Goal: Find specific page/section: Find specific page/section

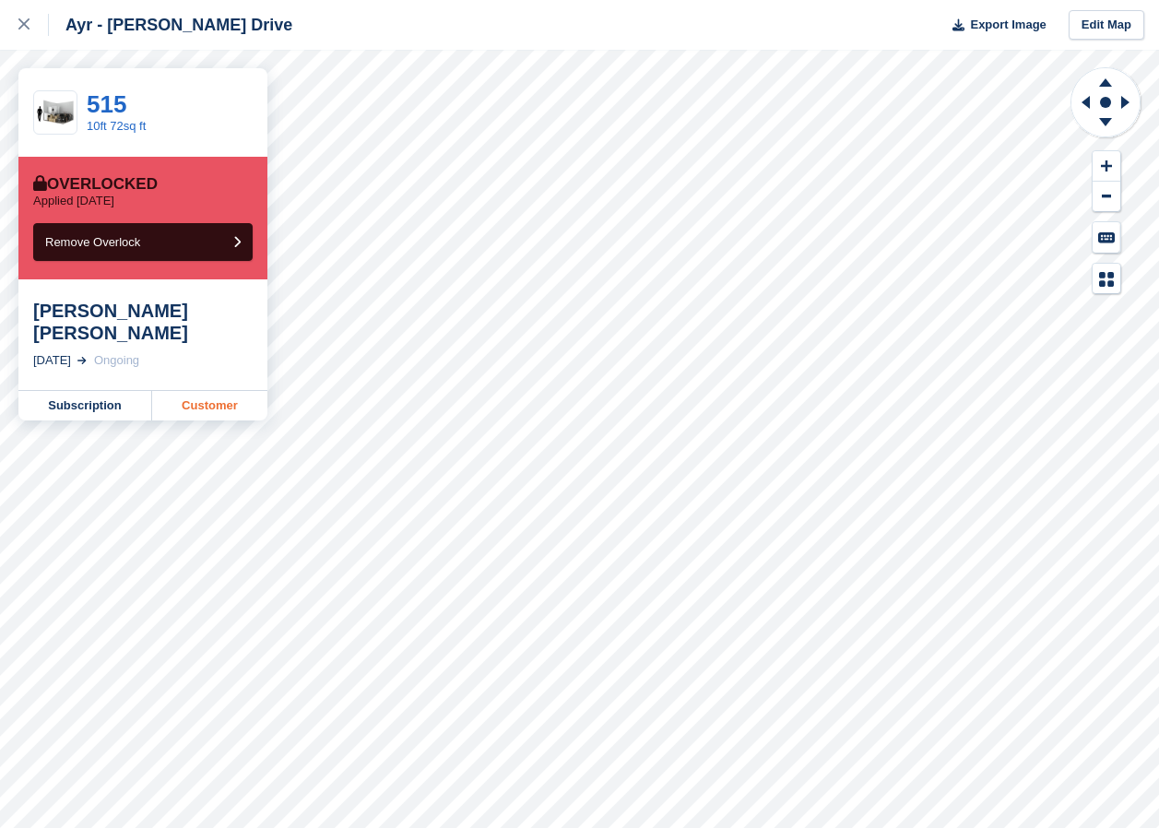
click at [198, 391] on link "Customer" at bounding box center [209, 406] width 115 height 30
